Goal: Task Accomplishment & Management: Complete application form

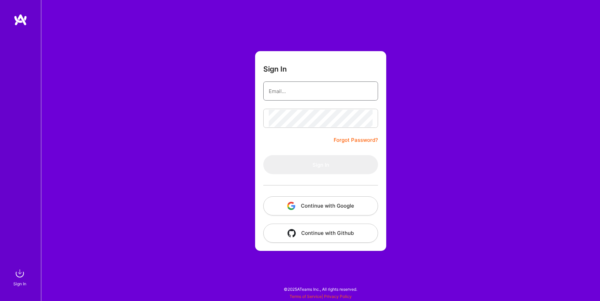
type input "[EMAIL_ADDRESS][DOMAIN_NAME]"
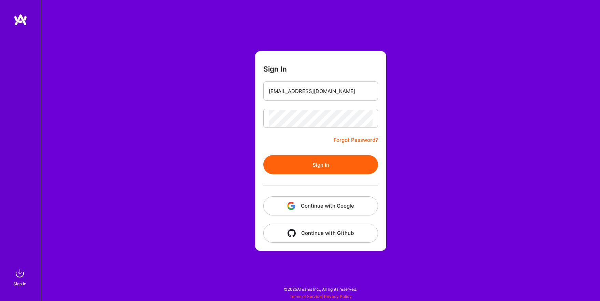
click at [312, 207] on button "Continue with Google" at bounding box center [320, 206] width 115 height 19
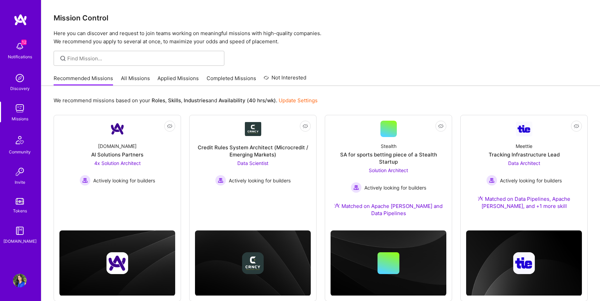
click at [137, 76] on link "All Missions" at bounding box center [135, 80] width 29 height 11
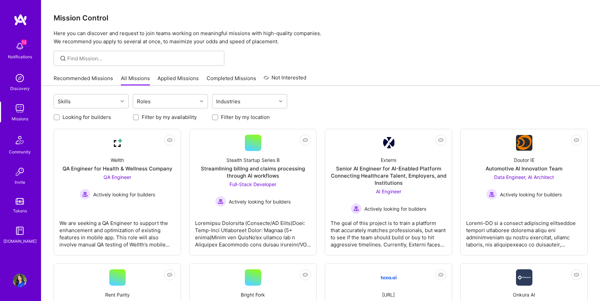
click at [165, 79] on link "Applied Missions" at bounding box center [177, 80] width 41 height 11
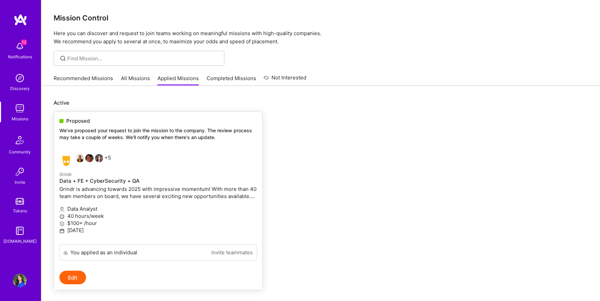
click at [131, 169] on link "+5 Grindr Data + FE + CyberSecurity + QA Grindr is advancing towards 2025 with …" at bounding box center [158, 197] width 208 height 96
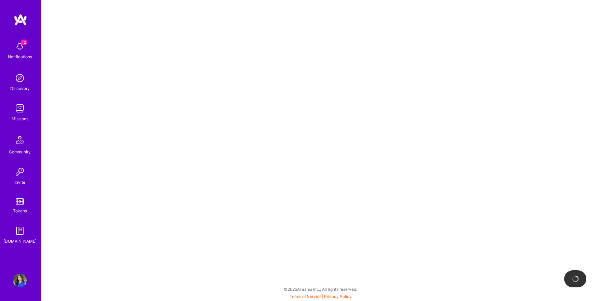
select select "US"
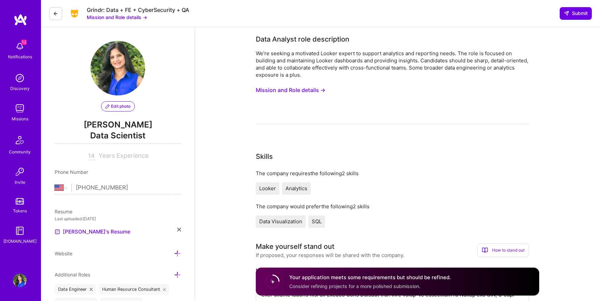
click at [273, 88] on button "Mission and Role details →" at bounding box center [291, 90] width 70 height 13
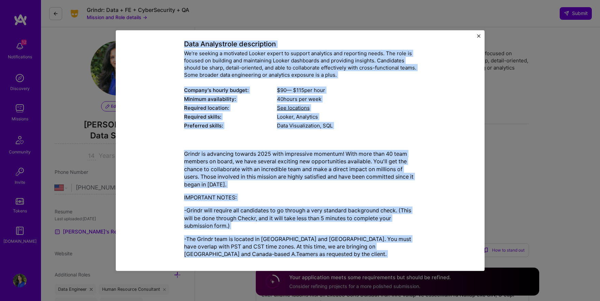
scroll to position [81, 0]
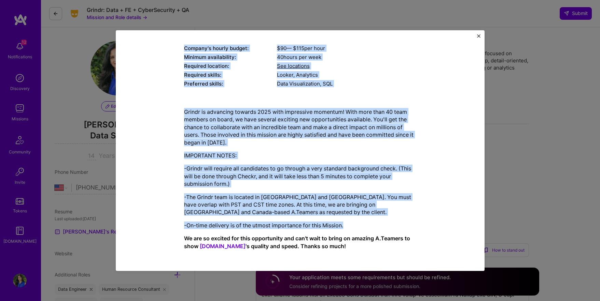
drag, startPoint x: 184, startPoint y: 81, endPoint x: 348, endPoint y: 225, distance: 217.9
click at [348, 225] on div "Mission Description and Role Details Data Analyst role description We’re seekin…" at bounding box center [300, 110] width 232 height 290
copy div "Lore Ipsumdo sita consectetur Ad’el seddoei t incididun Utlabo etdolo ma aliqua…"
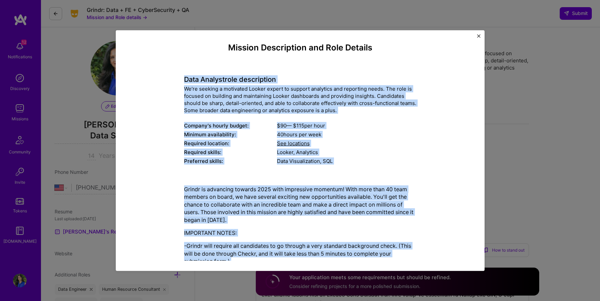
scroll to position [0, 0]
